Goal: Check status: Check status

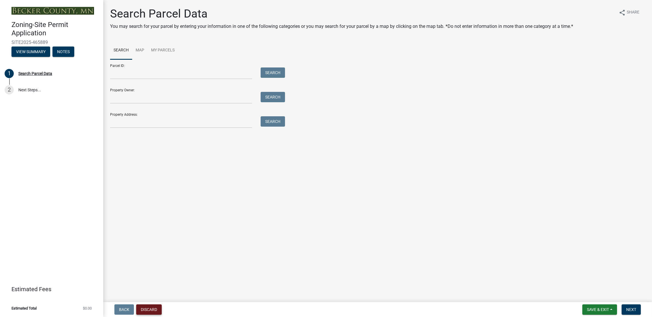
click at [151, 308] on button "Discard" at bounding box center [149, 309] width 26 height 10
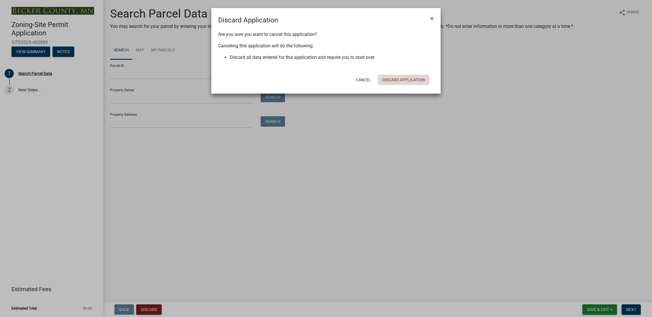
click at [402, 79] on button "Discard Application" at bounding box center [404, 80] width 52 height 10
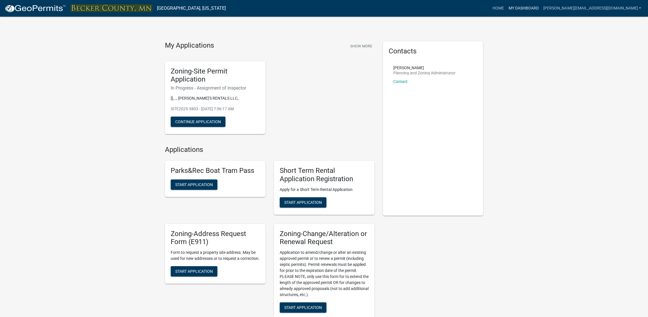
click at [541, 8] on link "My Dashboard" at bounding box center [523, 8] width 35 height 11
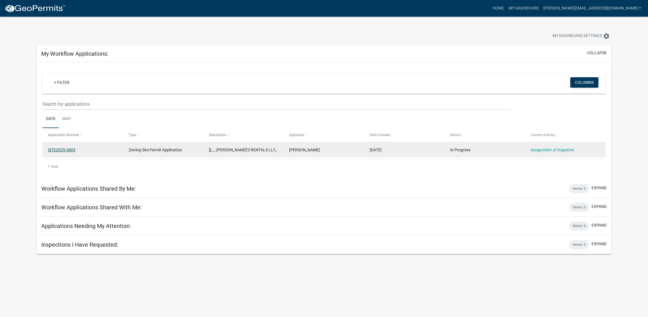
click at [54, 149] on link "SITE2025-3803" at bounding box center [62, 149] width 28 height 5
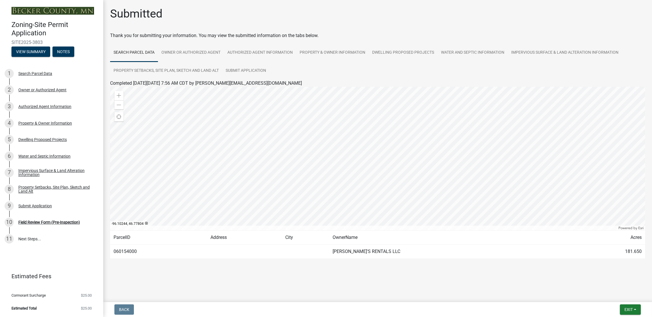
click at [363, 176] on div at bounding box center [377, 158] width 535 height 143
click at [381, 250] on td "[PERSON_NAME]'S RENTALS LLC" at bounding box center [449, 251] width 240 height 14
click at [325, 51] on link "Property & Owner Information" at bounding box center [332, 53] width 73 height 18
